Goal: Task Accomplishment & Management: Manage account settings

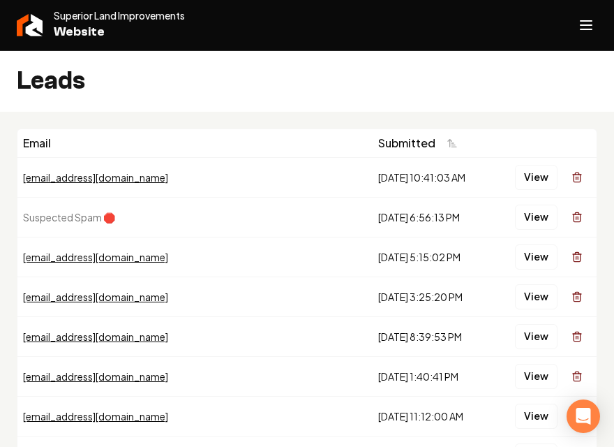
click at [333, 73] on div "Leads" at bounding box center [307, 80] width 614 height 61
click at [527, 175] on button "View" at bounding box center [536, 177] width 43 height 25
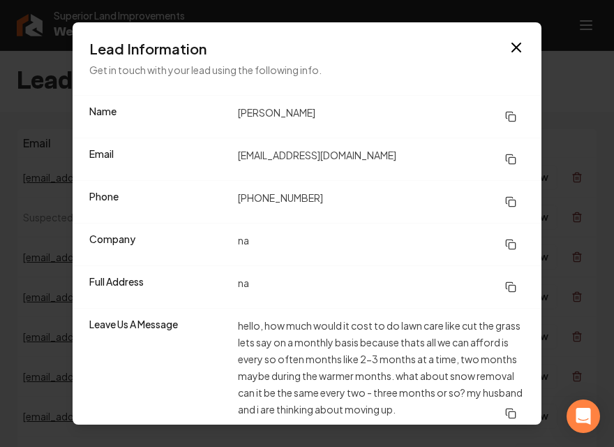
scroll to position [8, 0]
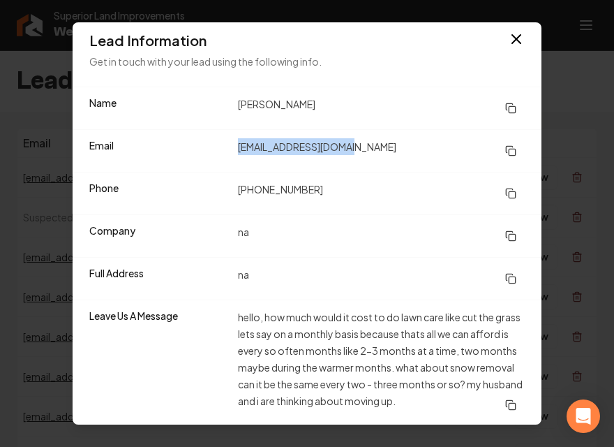
drag, startPoint x: 360, startPoint y: 147, endPoint x: 234, endPoint y: 154, distance: 125.8
click at [238, 154] on dd "[EMAIL_ADDRESS][DOMAIN_NAME]" at bounding box center [381, 150] width 287 height 25
copy dd "[EMAIL_ADDRESS][DOMAIN_NAME]"
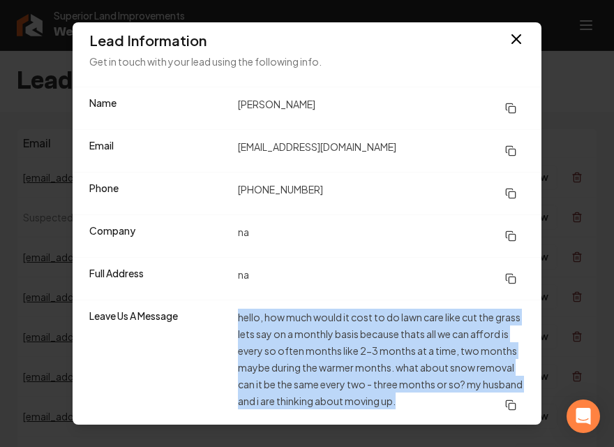
drag, startPoint x: 235, startPoint y: 315, endPoint x: 483, endPoint y: 398, distance: 261.2
click at [483, 398] on dd "hello, how much would it cost to do lawn care like cut the grass lets say on a …" at bounding box center [381, 362] width 287 height 109
copy dd "hello, how much would it cost to do lawn care like cut the grass lets say on a …"
click at [508, 38] on icon "button" at bounding box center [516, 39] width 17 height 17
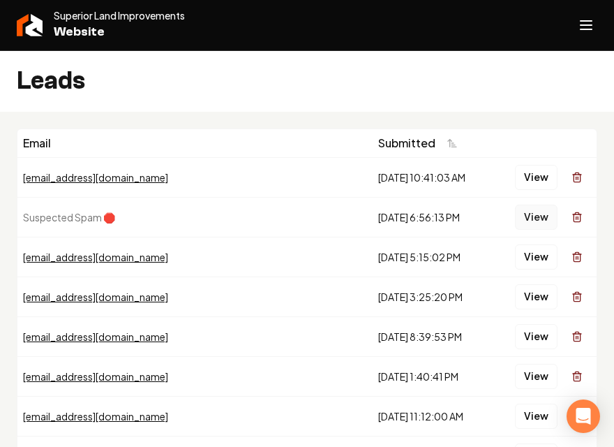
click at [515, 214] on button "View" at bounding box center [536, 216] width 43 height 25
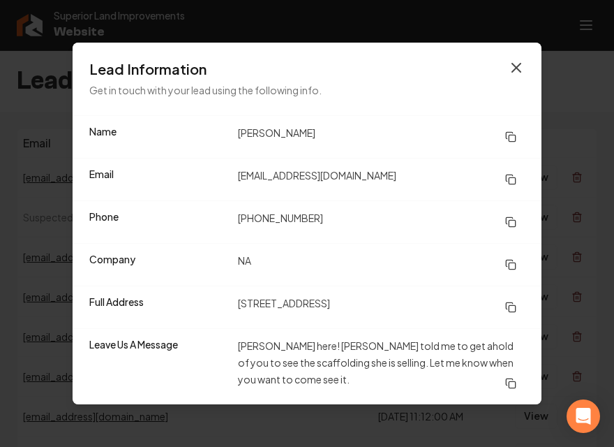
click at [518, 66] on icon "button" at bounding box center [516, 67] width 8 height 8
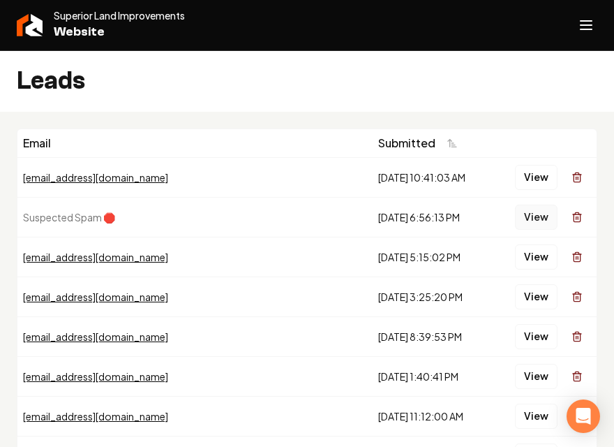
click at [530, 213] on button "View" at bounding box center [536, 216] width 43 height 25
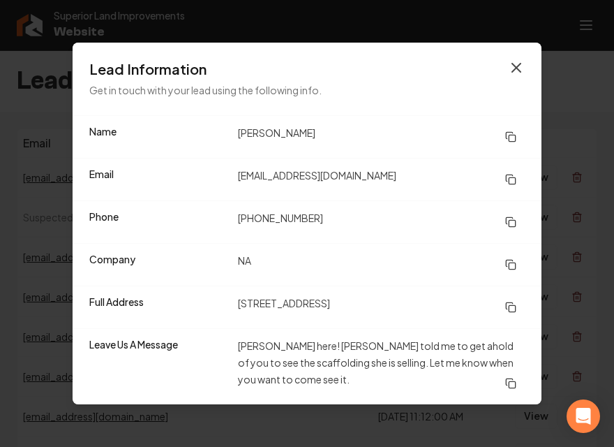
click at [517, 69] on icon "button" at bounding box center [516, 67] width 8 height 8
